Goal: Register for event/course

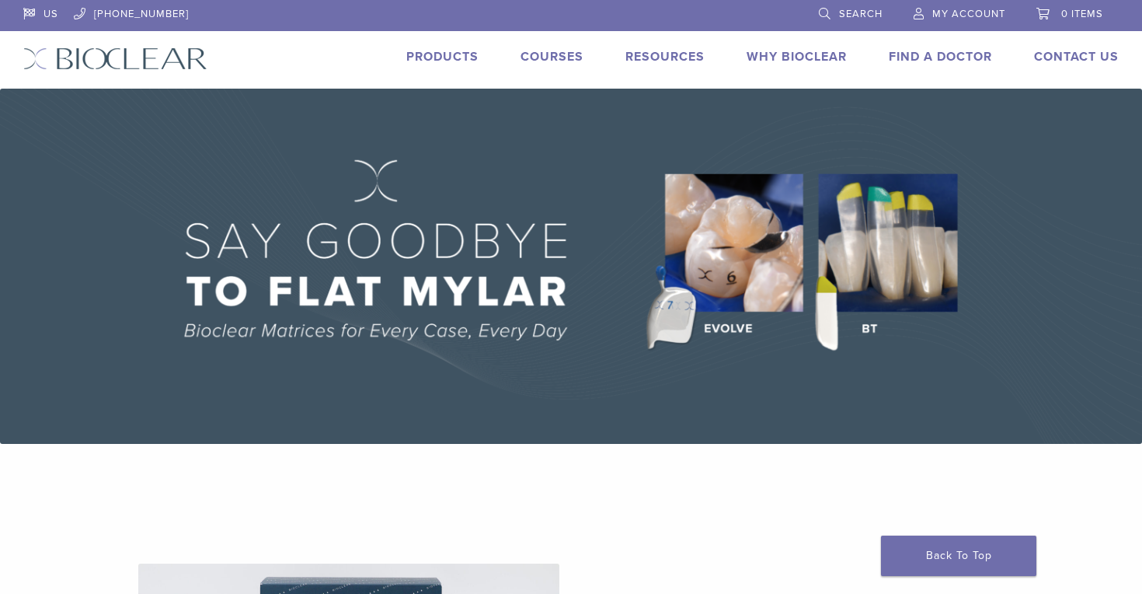
click at [566, 55] on link "Courses" at bounding box center [552, 57] width 63 height 16
click at [525, 52] on link "Courses" at bounding box center [552, 57] width 63 height 16
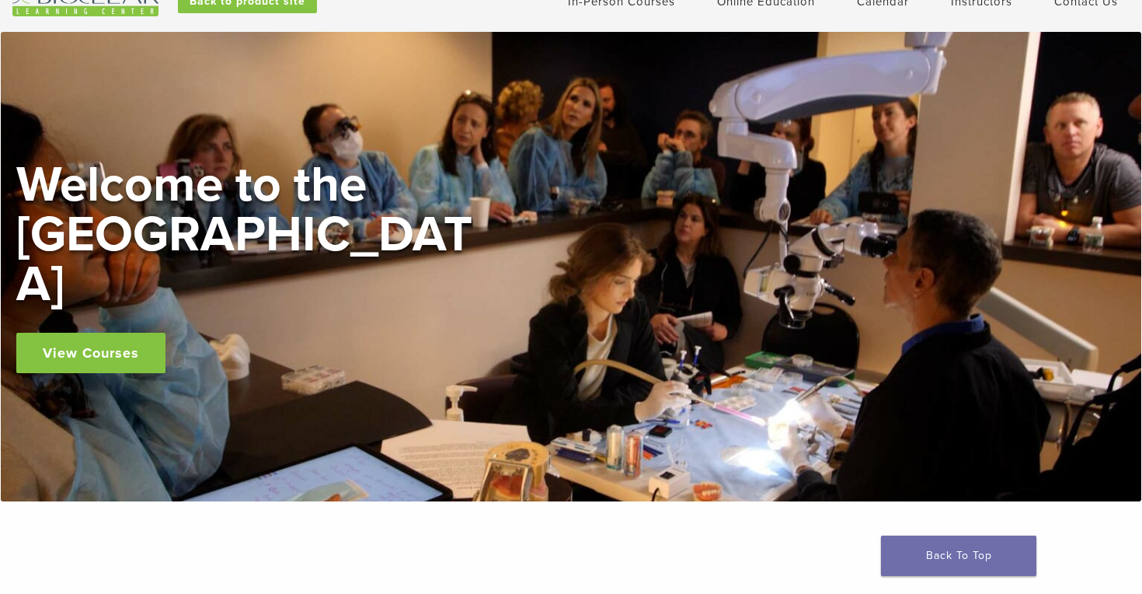
scroll to position [88, 0]
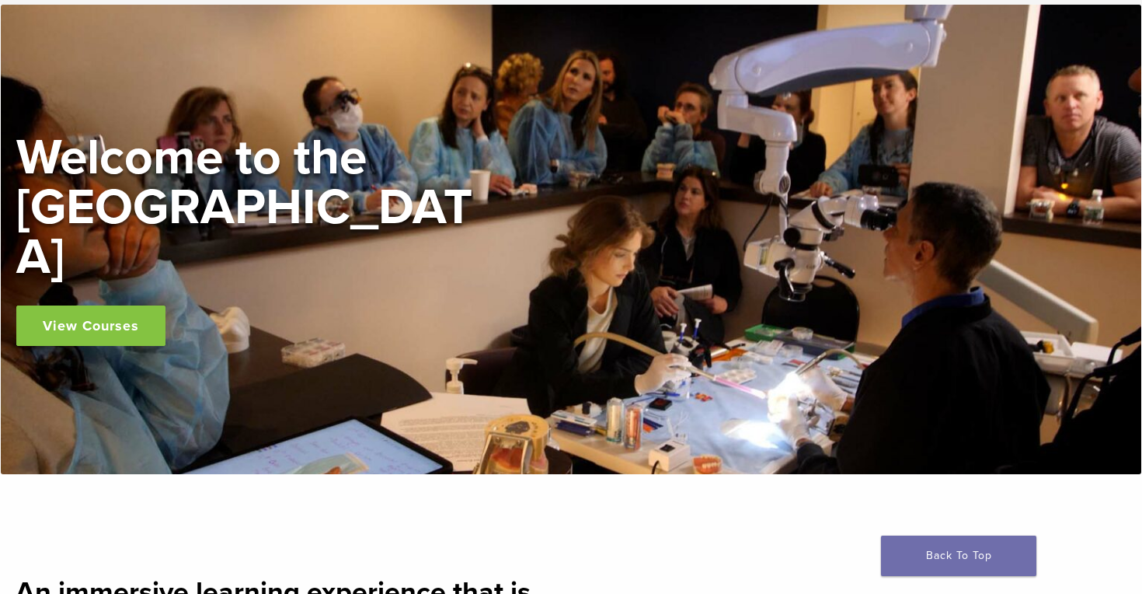
click at [127, 313] on link "View Courses" at bounding box center [90, 325] width 149 height 40
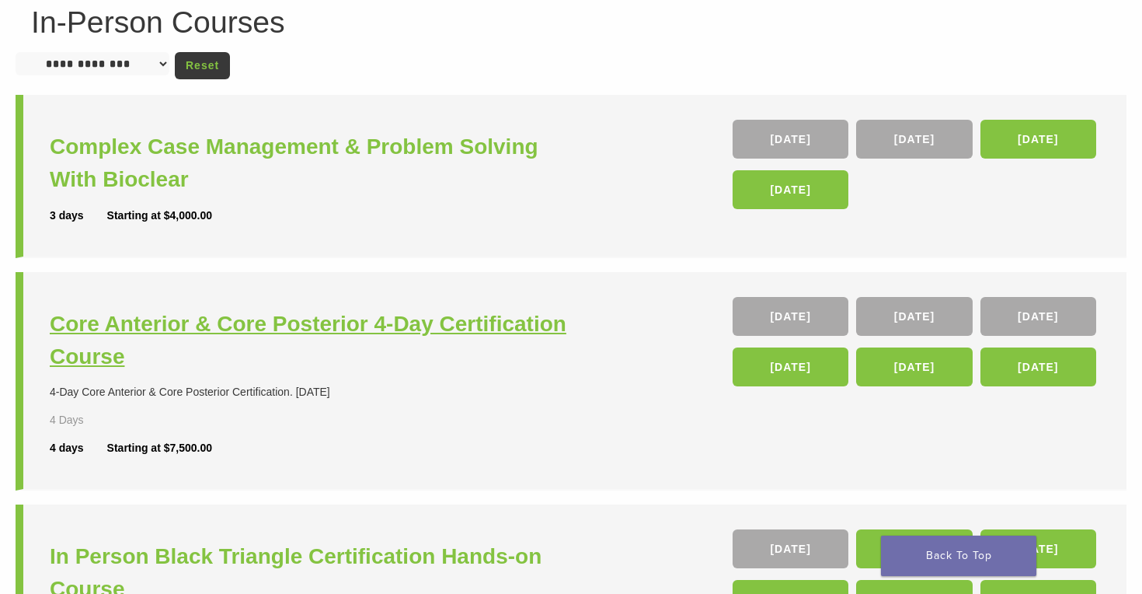
scroll to position [136, 0]
click at [538, 347] on h3 "Core Anterior & Core Posterior 4-Day Certification Course" at bounding box center [312, 340] width 525 height 65
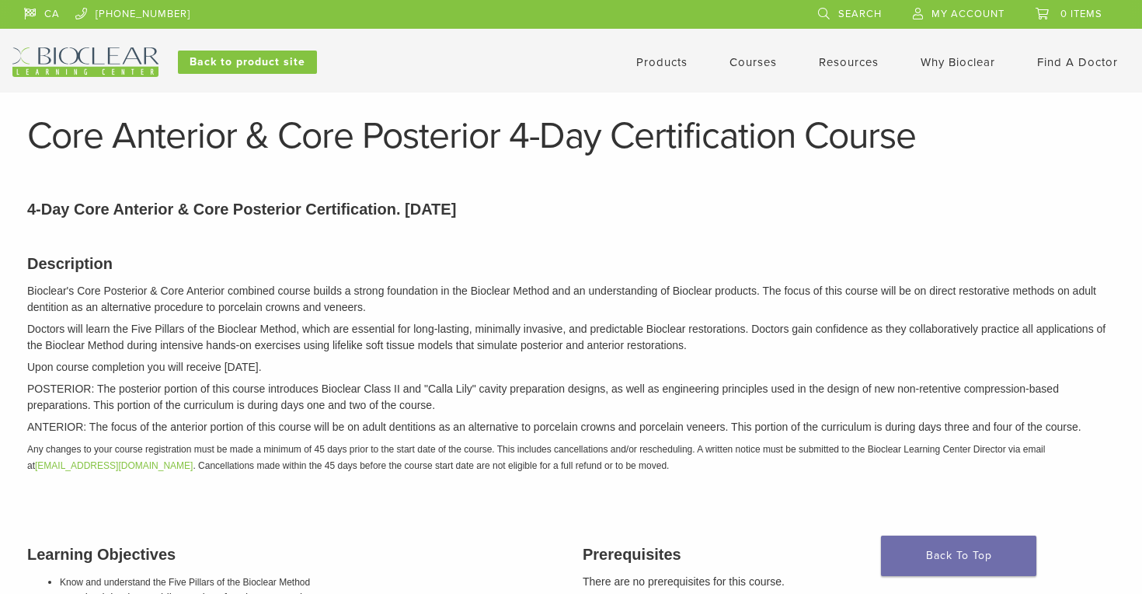
click at [748, 60] on link "Courses" at bounding box center [753, 62] width 47 height 14
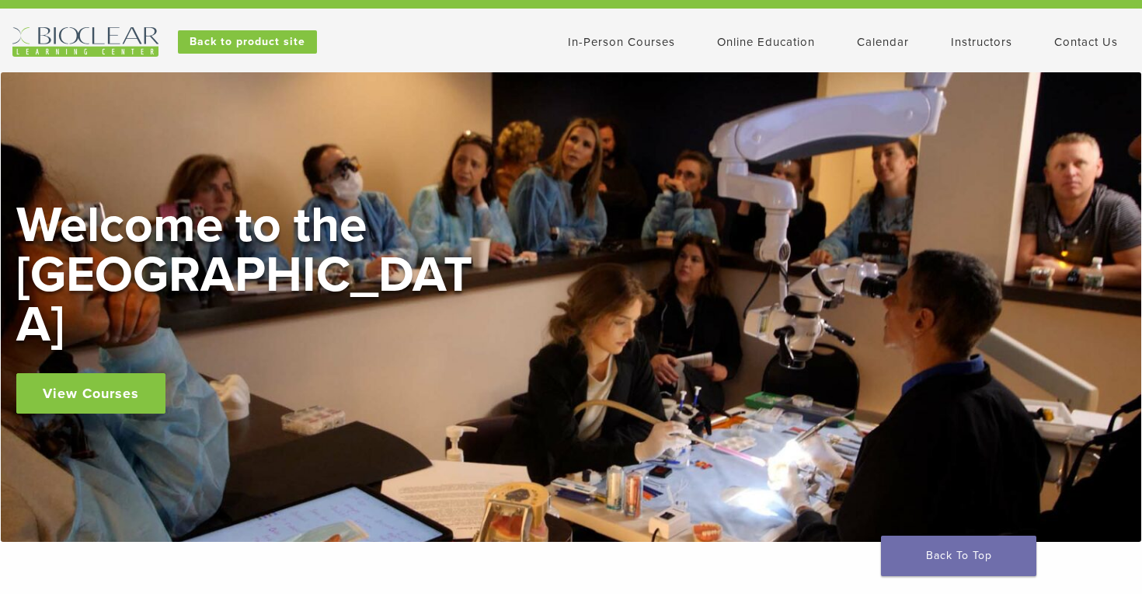
scroll to position [25, 0]
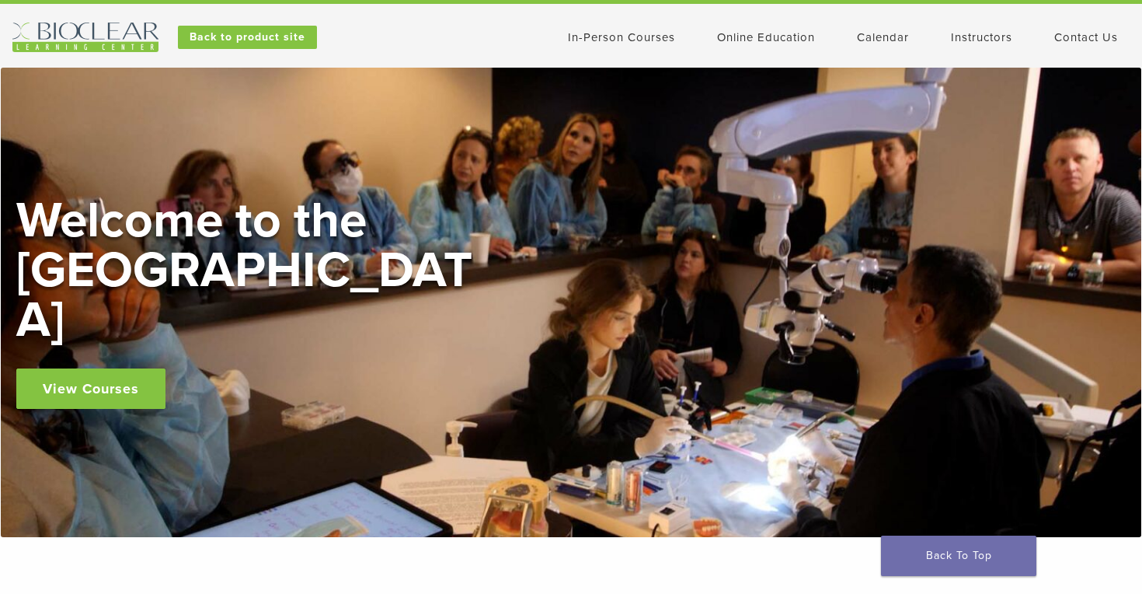
click at [131, 368] on link "View Courses" at bounding box center [90, 388] width 149 height 40
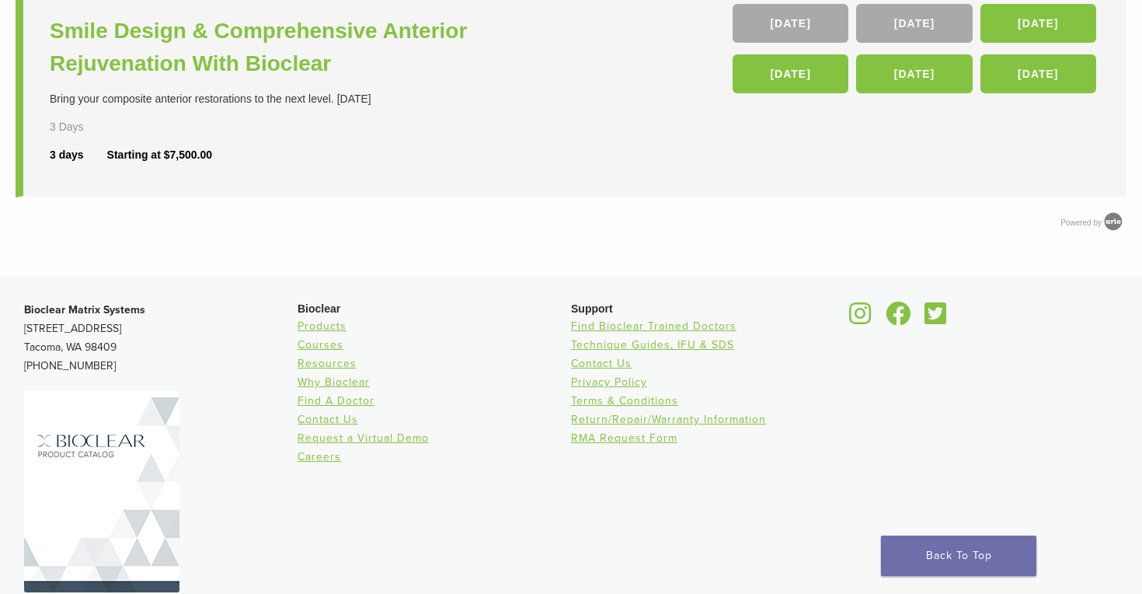
scroll to position [902, 0]
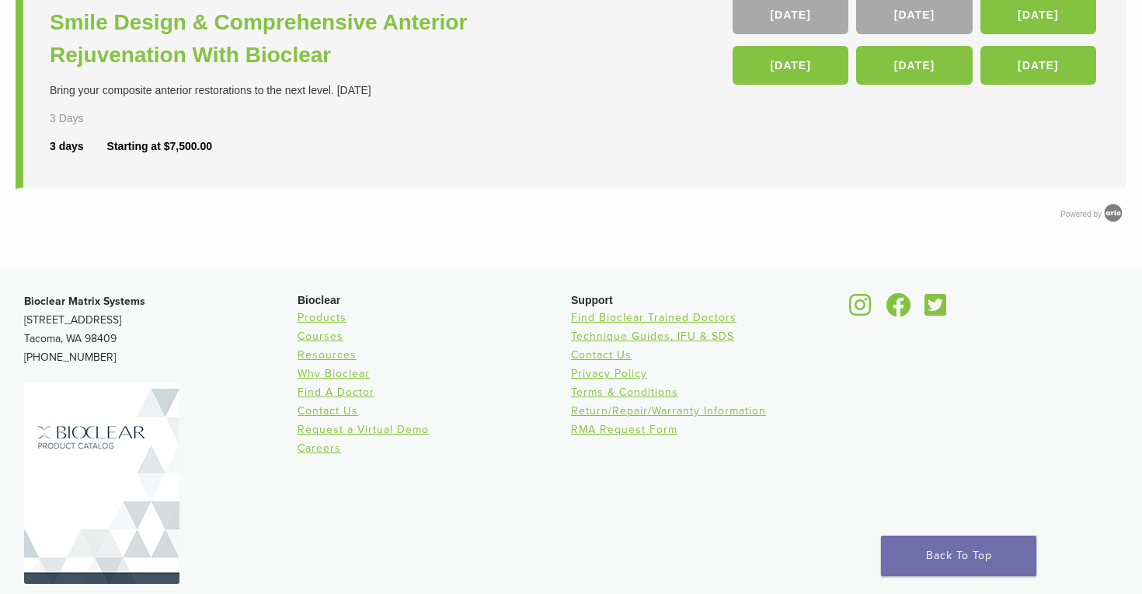
click at [854, 303] on icon at bounding box center [860, 304] width 23 height 25
